Goal: Transaction & Acquisition: Purchase product/service

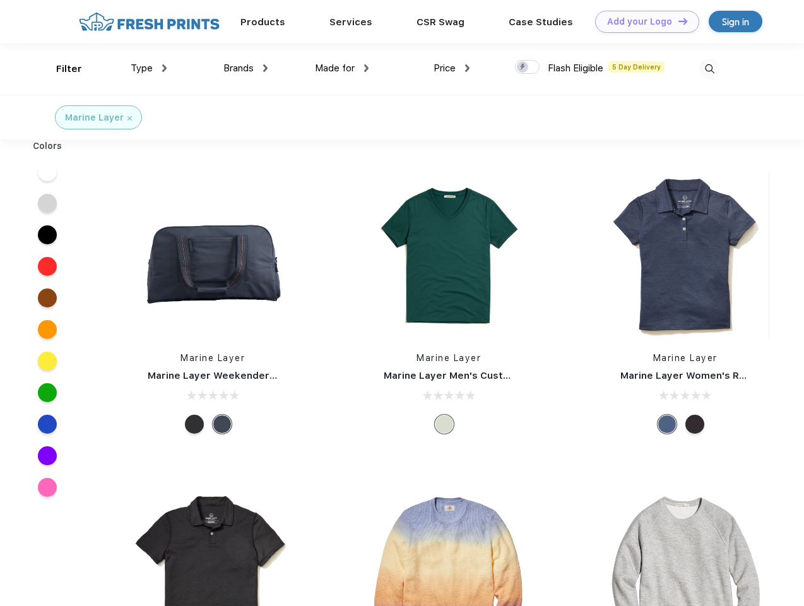
scroll to position [1, 0]
click at [642, 21] on link "Add your Logo Design Tool" at bounding box center [647, 22] width 104 height 22
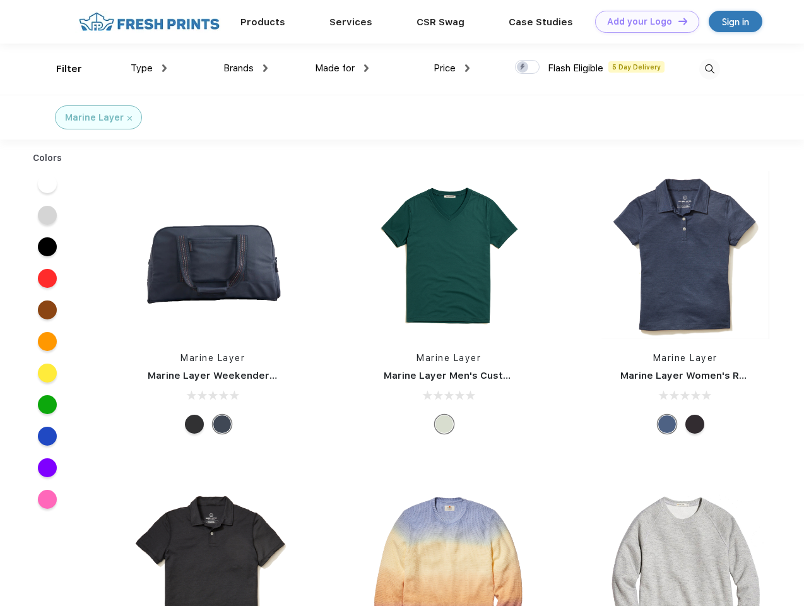
click at [0, 0] on div "Design Tool" at bounding box center [0, 0] width 0 height 0
click at [677, 21] on link "Add your Logo Design Tool" at bounding box center [647, 22] width 104 height 22
click at [61, 69] on div "Filter" at bounding box center [69, 69] width 26 height 15
click at [149, 68] on span "Type" at bounding box center [142, 67] width 22 height 11
click at [245, 68] on span "Brands" at bounding box center [238, 67] width 30 height 11
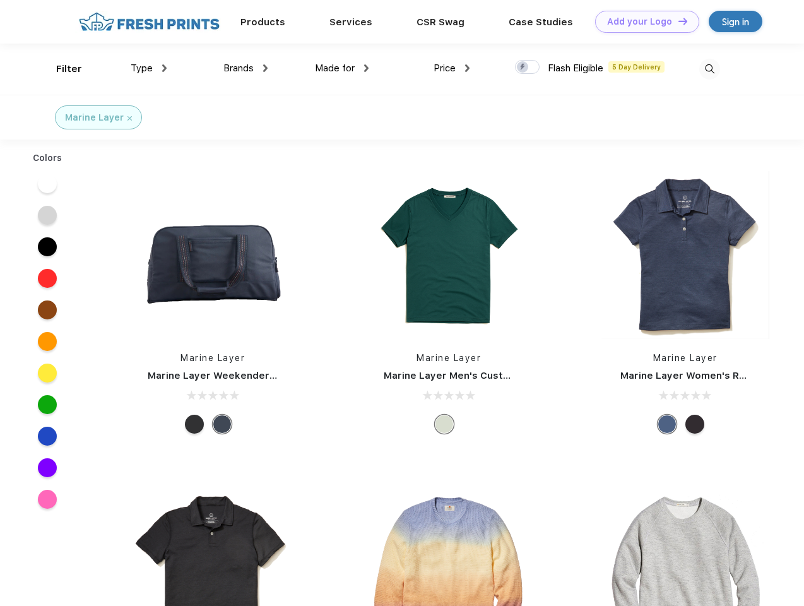
click at [342, 68] on span "Made for" at bounding box center [335, 67] width 40 height 11
click at [452, 68] on span "Price" at bounding box center [444, 67] width 22 height 11
click at [527, 67] on div at bounding box center [527, 67] width 25 height 14
click at [523, 67] on input "checkbox" at bounding box center [519, 63] width 8 height 8
click at [709, 69] on img at bounding box center [709, 69] width 21 height 21
